Goal: Information Seeking & Learning: Learn about a topic

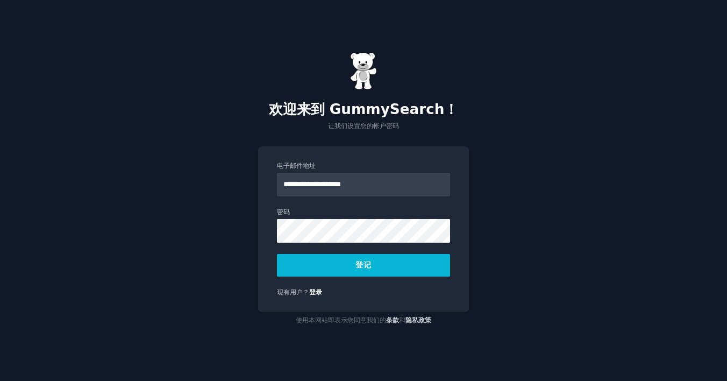
click at [382, 267] on button "登记" at bounding box center [363, 265] width 173 height 23
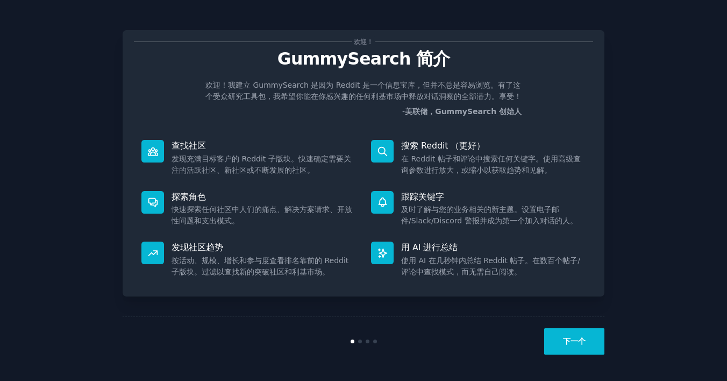
click at [584, 336] on button "下一个" at bounding box center [574, 341] width 60 height 26
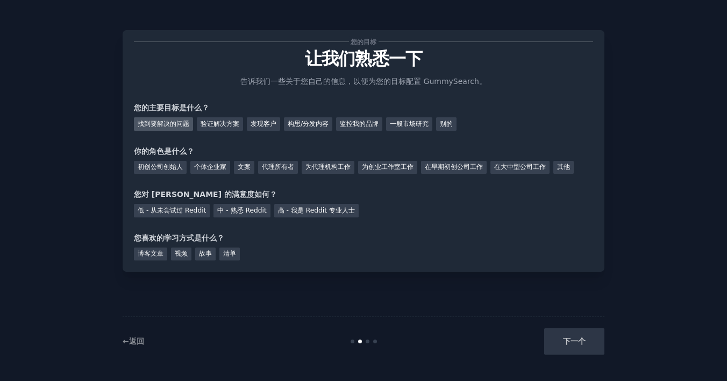
click at [173, 123] on div "找到要解决的问题" at bounding box center [163, 123] width 59 height 13
click at [216, 120] on div "验证解决方案" at bounding box center [220, 123] width 46 height 13
click at [182, 120] on div "找到要解决的问题" at bounding box center [163, 123] width 59 height 13
click at [569, 169] on div "其他" at bounding box center [563, 167] width 20 height 13
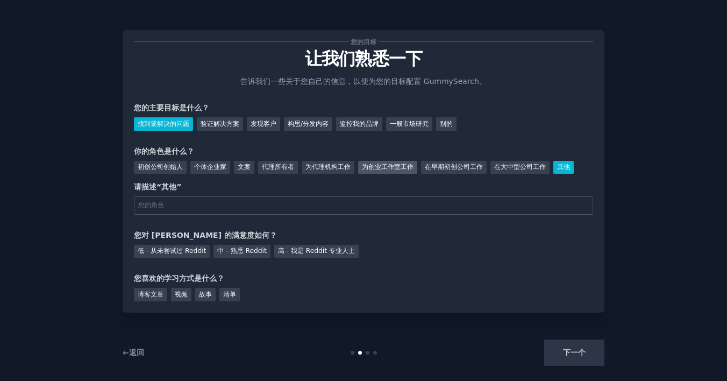
click at [370, 166] on div "为创业工作室工作" at bounding box center [387, 167] width 59 height 13
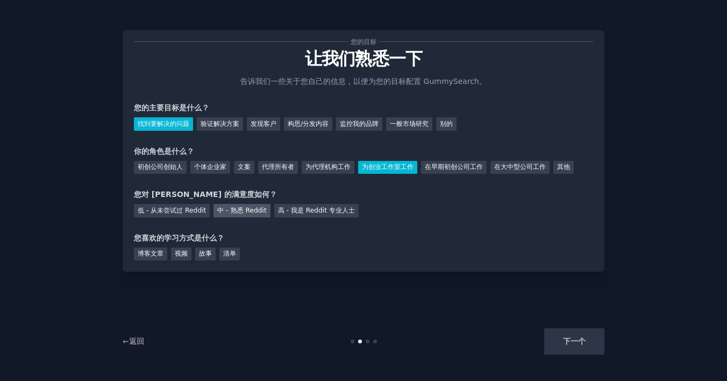
click at [241, 209] on div "中 - 熟悉 Reddit" at bounding box center [241, 210] width 56 height 13
click at [162, 254] on div "博客文章" at bounding box center [150, 253] width 33 height 13
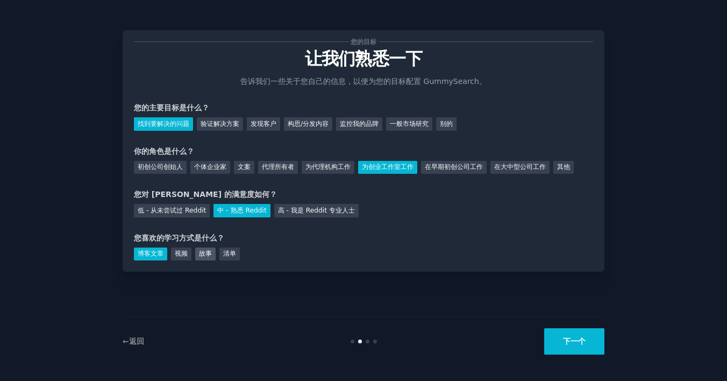
click at [206, 254] on div "故事" at bounding box center [205, 253] width 20 height 13
click at [226, 257] on div "清单" at bounding box center [229, 253] width 20 height 13
click at [204, 252] on div "故事" at bounding box center [205, 253] width 20 height 13
click at [160, 248] on div "博客文章" at bounding box center [150, 253] width 33 height 13
click at [570, 339] on button "下一个" at bounding box center [574, 341] width 60 height 26
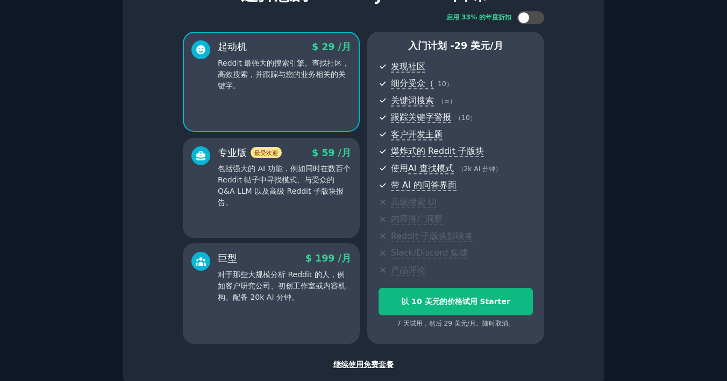
scroll to position [129, 0]
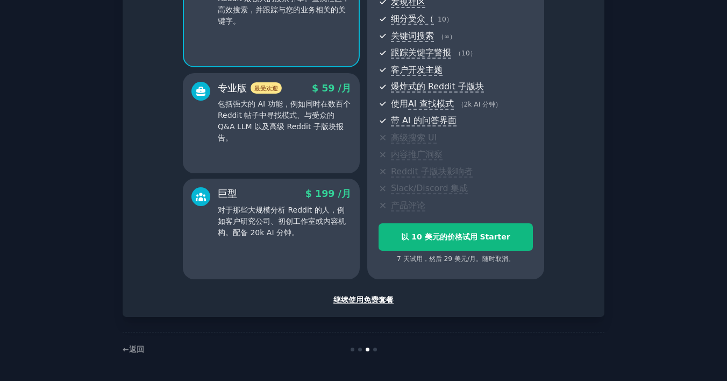
click at [373, 298] on div "继续使用免费套餐" at bounding box center [363, 299] width 459 height 11
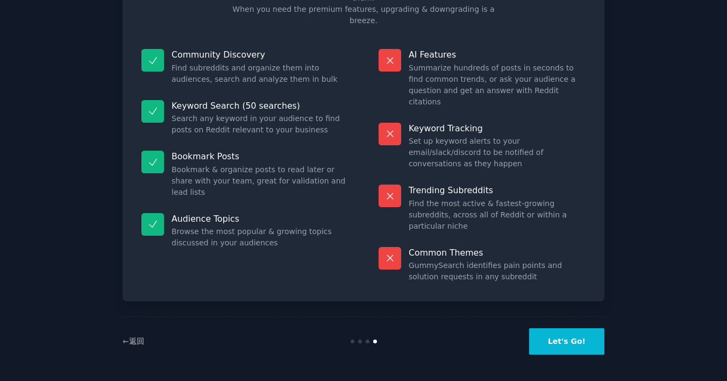
scroll to position [38, 0]
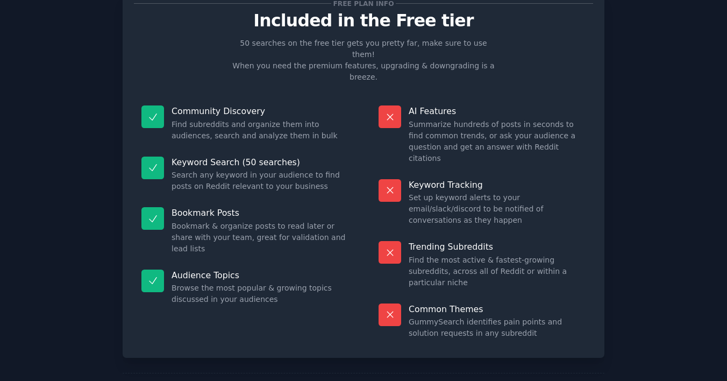
click at [598, 266] on div "Free plan info Included in the Free tier 50 searches on the free tier gets you …" at bounding box center [364, 174] width 482 height 365
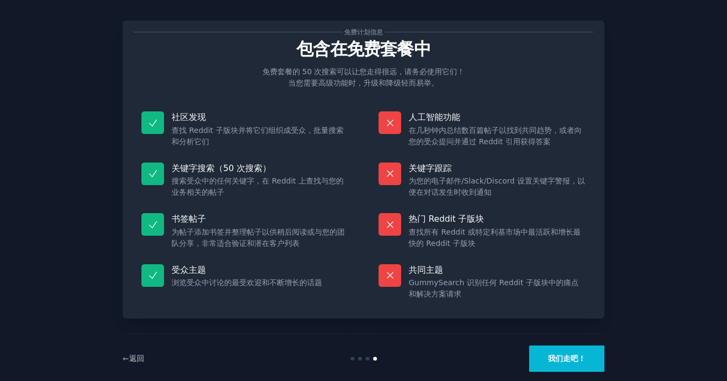
scroll to position [27, 0]
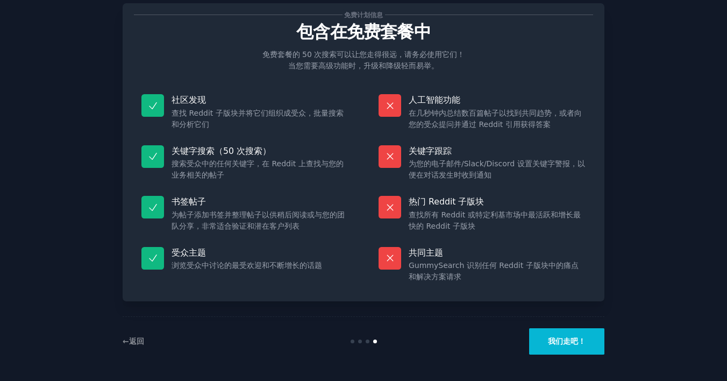
click at [557, 344] on button "我们走吧！" at bounding box center [566, 341] width 75 height 26
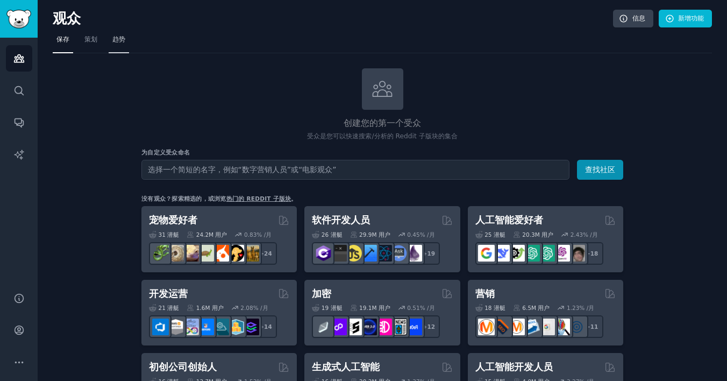
click at [116, 43] on span "趋势" at bounding box center [118, 40] width 13 height 10
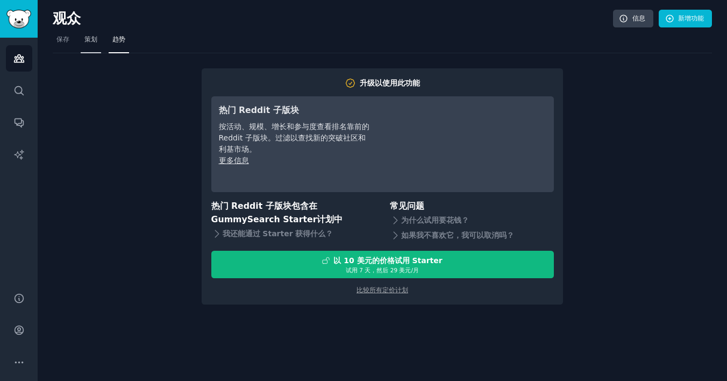
click at [92, 38] on span "策划" at bounding box center [90, 40] width 13 height 10
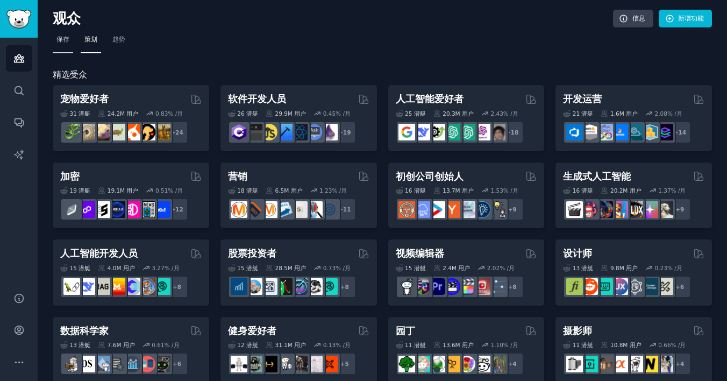
click at [71, 41] on link "保存" at bounding box center [63, 42] width 20 height 22
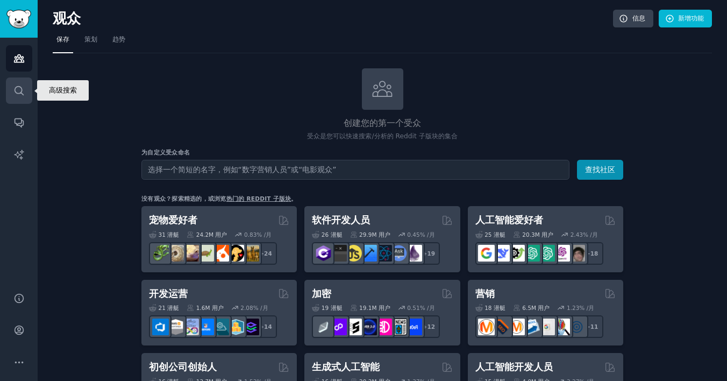
click at [15, 91] on icon "侧 栏" at bounding box center [19, 90] width 9 height 9
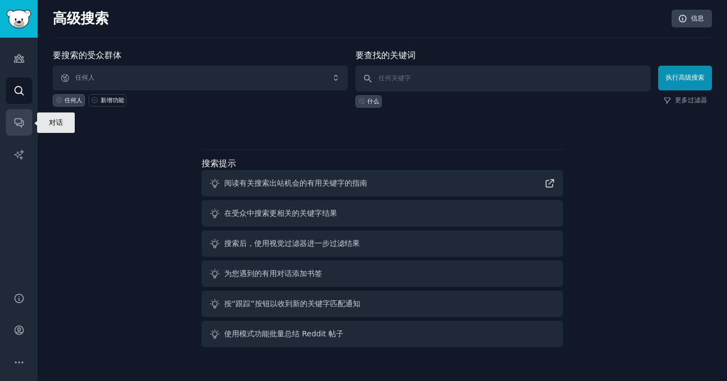
click at [25, 117] on link "对话" at bounding box center [19, 122] width 26 height 26
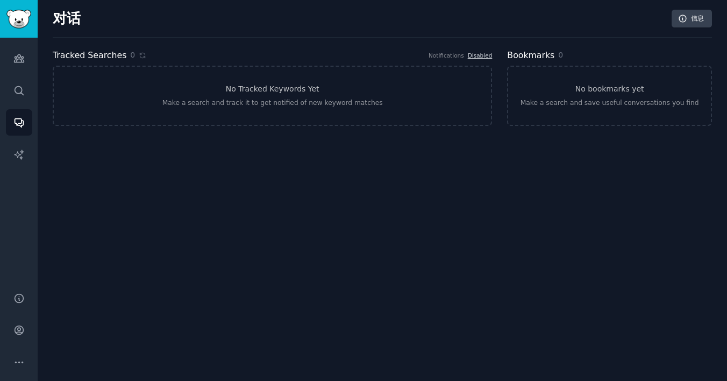
click at [143, 191] on div "对话 信息 Tracked Searches 0 Notifications Disabled No Tracked Keywords Yet Make a …" at bounding box center [382, 190] width 689 height 381
click at [21, 158] on icon "侧 栏" at bounding box center [18, 153] width 9 height 9
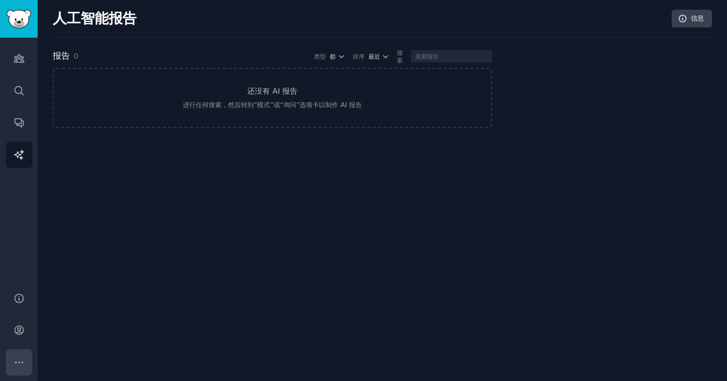
click at [18, 361] on icon "侧 栏" at bounding box center [18, 361] width 11 height 11
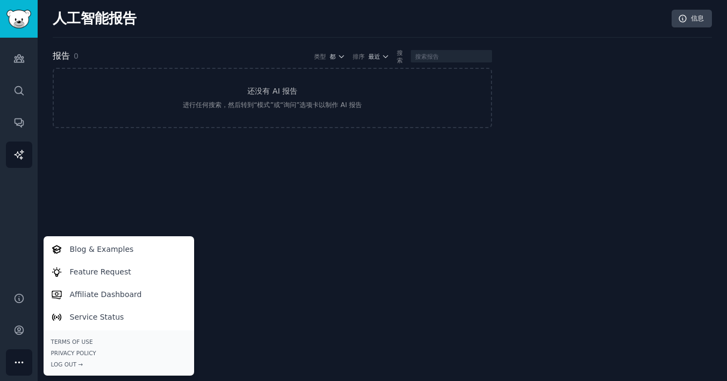
click at [24, 224] on div "观众 搜索 对话 人工智能报告" at bounding box center [19, 158] width 38 height 241
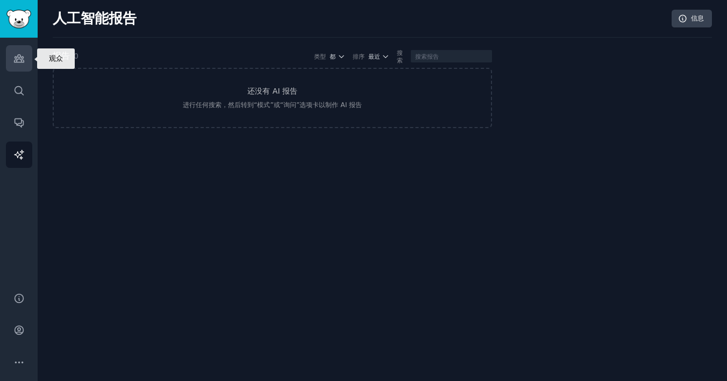
click at [20, 57] on icon "侧 栏" at bounding box center [18, 58] width 11 height 11
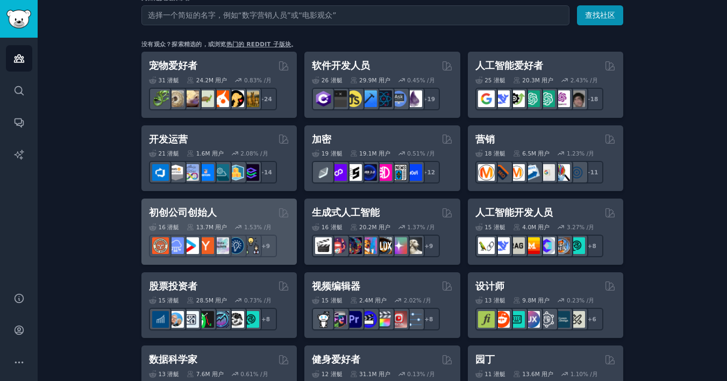
scroll to position [155, 0]
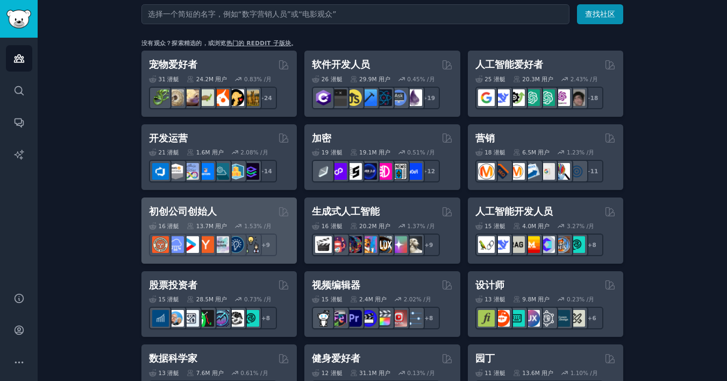
click at [184, 213] on h2 "初创公司创始人" at bounding box center [183, 211] width 68 height 13
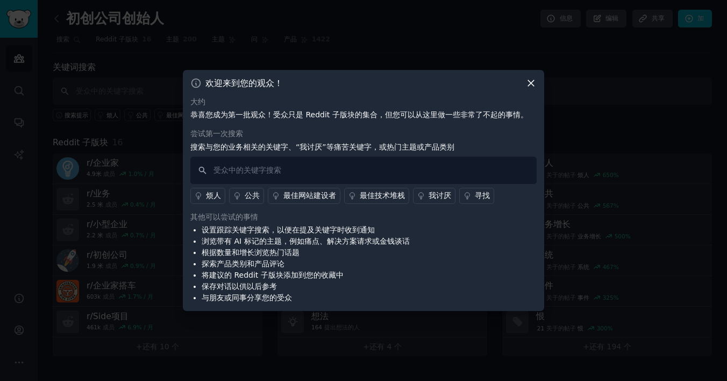
click at [210, 196] on div "烦人" at bounding box center [213, 195] width 15 height 11
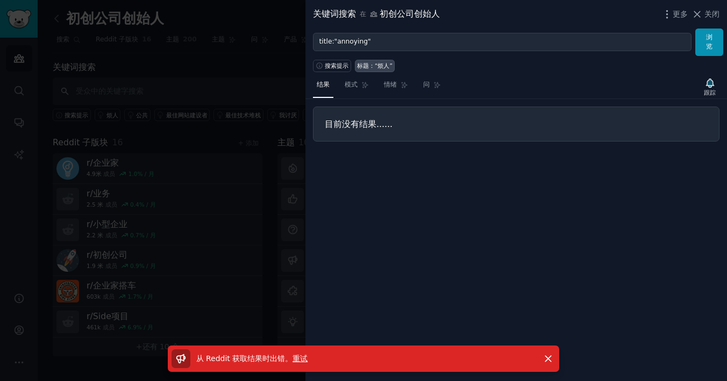
click at [300, 354] on span "重试" at bounding box center [299, 358] width 15 height 9
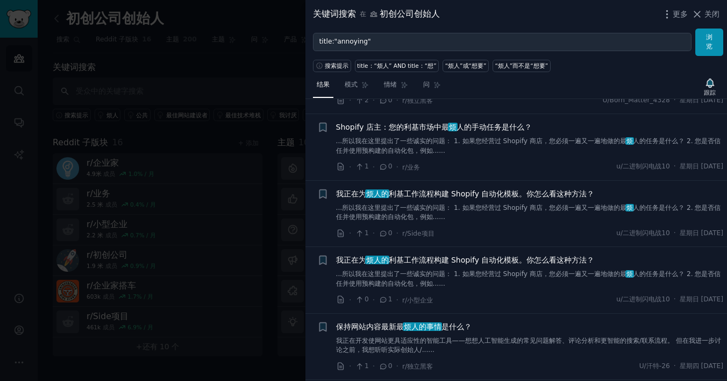
scroll to position [670, 0]
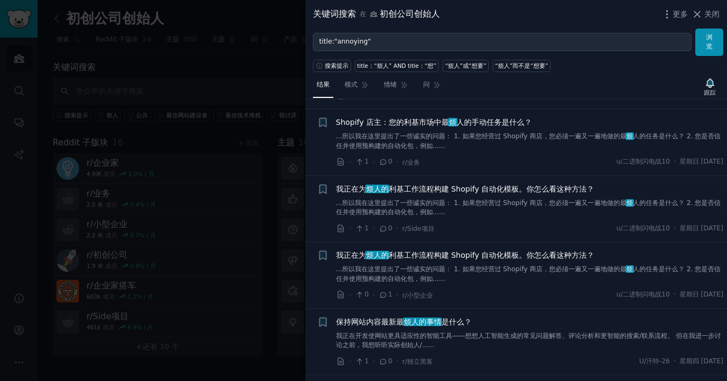
click at [275, 90] on div at bounding box center [363, 190] width 727 height 381
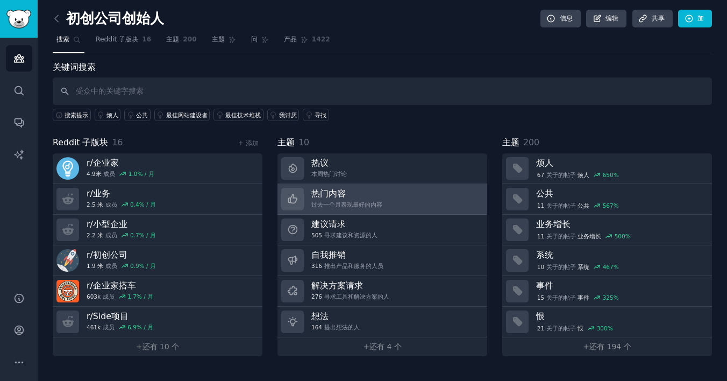
click at [343, 197] on h3 "热门内容" at bounding box center [346, 193] width 71 height 11
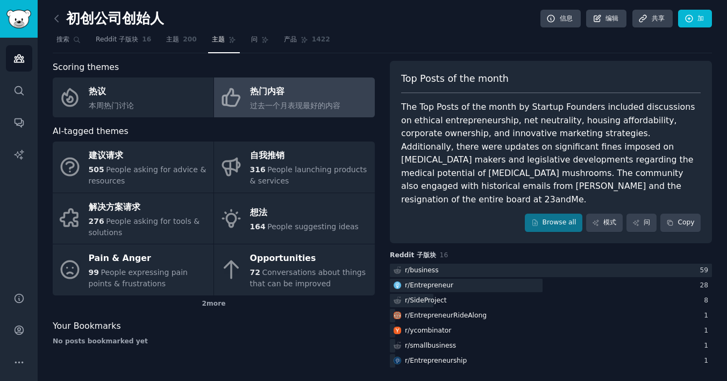
click at [496, 151] on div "The Top Posts of the month by Startup Founders included discussions on ethical …" at bounding box center [550, 153] width 299 height 105
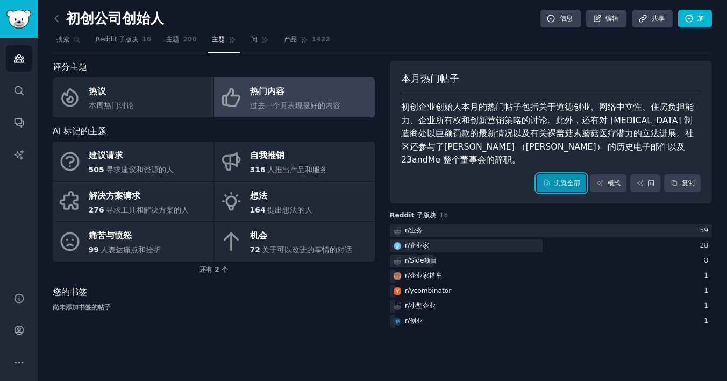
click at [564, 178] on font "浏览全部" at bounding box center [567, 183] width 26 height 10
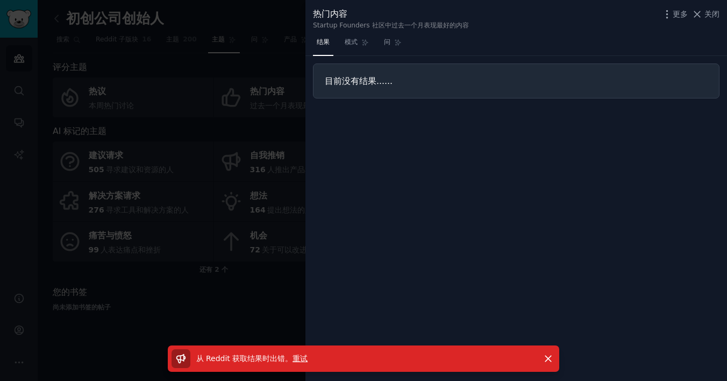
click at [281, 82] on div at bounding box center [363, 190] width 727 height 381
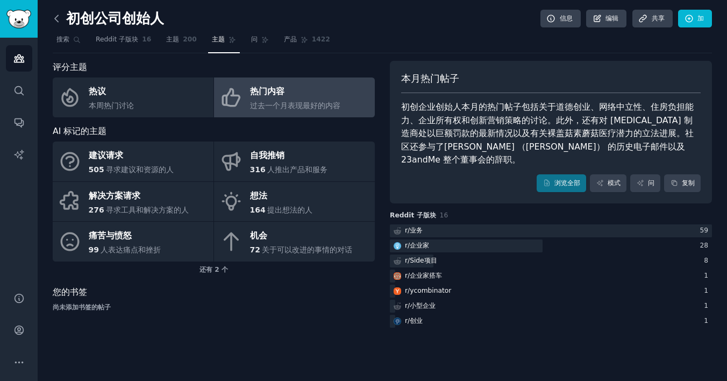
click at [61, 21] on icon at bounding box center [56, 18] width 11 height 11
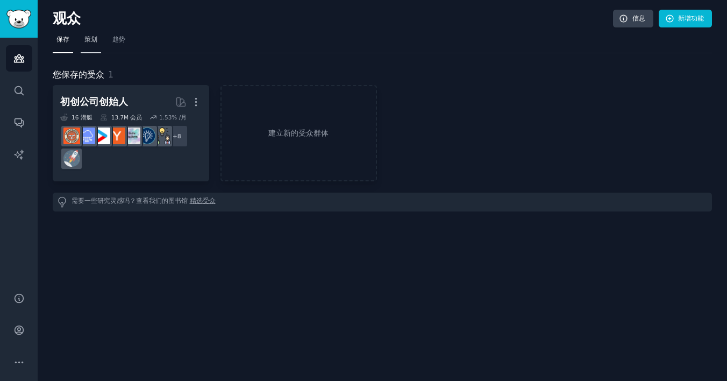
click at [98, 48] on link "策划" at bounding box center [91, 42] width 20 height 22
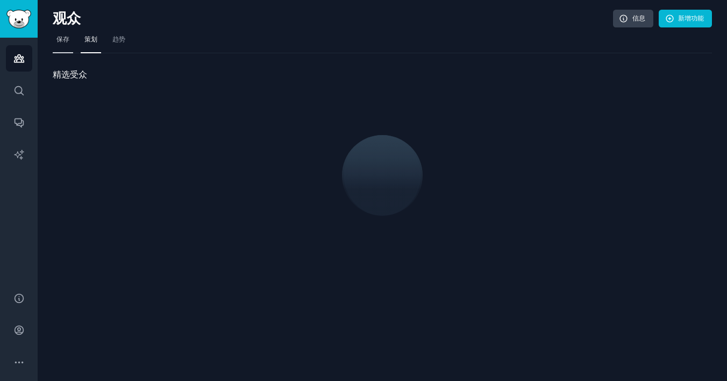
click at [66, 41] on span "保存" at bounding box center [62, 40] width 13 height 10
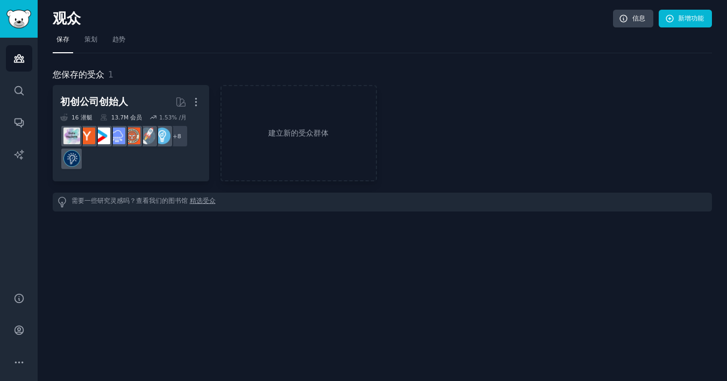
click at [205, 201] on link "精选受众" at bounding box center [203, 201] width 26 height 11
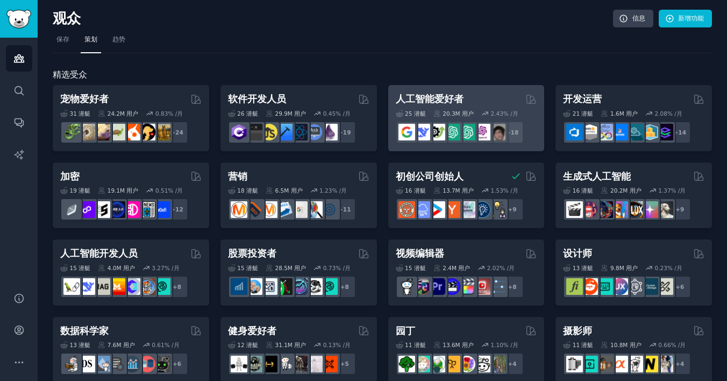
click at [431, 99] on h2 "人工智能爱好者" at bounding box center [430, 98] width 68 height 13
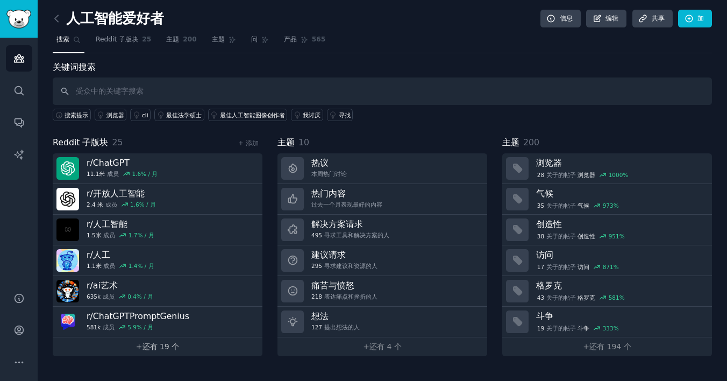
click at [138, 346] on link "+ 还有 19 个" at bounding box center [158, 346] width 210 height 19
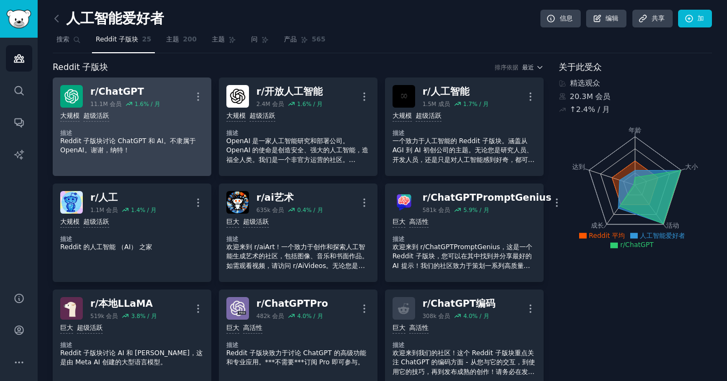
click at [165, 106] on div "r/ ChatGPT 11.1M 会员 1.6% / 月 更多" at bounding box center [132, 96] width 144 height 23
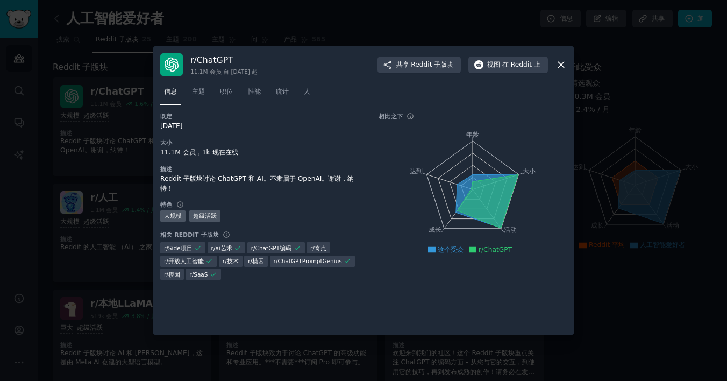
click at [560, 64] on icon at bounding box center [561, 65] width 6 height 6
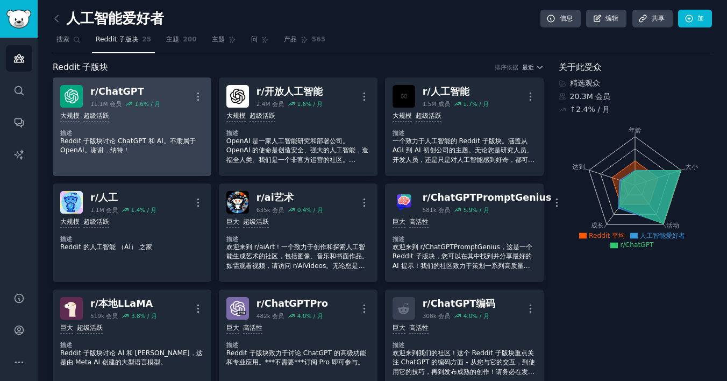
click at [156, 123] on div "大规模 超级活跃 描述 Reddit 子版块讨论 ChatGPT 和 AI。不隶属于 OpenAI。谢谢，纳特！" at bounding box center [132, 133] width 144 height 52
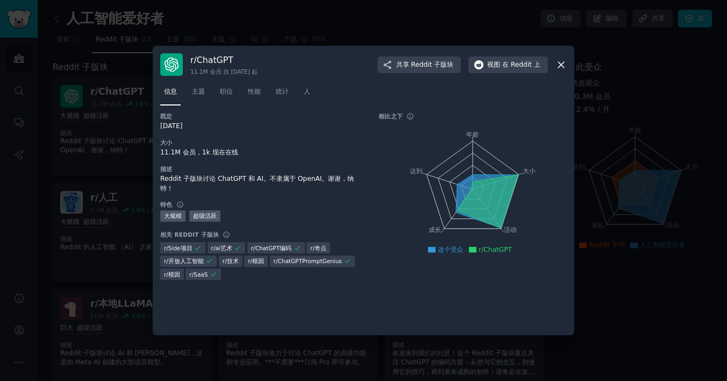
click at [562, 68] on icon at bounding box center [560, 64] width 11 height 11
